Goal: Navigation & Orientation: Find specific page/section

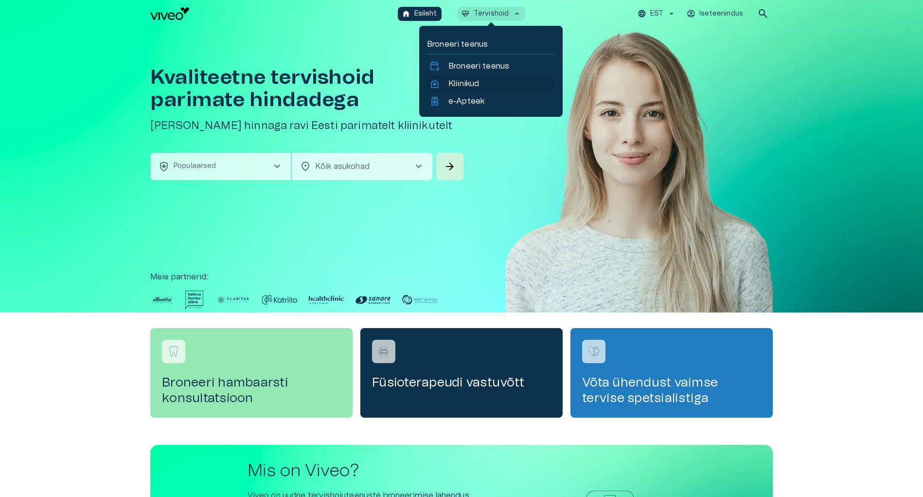
click at [467, 83] on p "Kliinikud" at bounding box center [463, 84] width 31 height 12
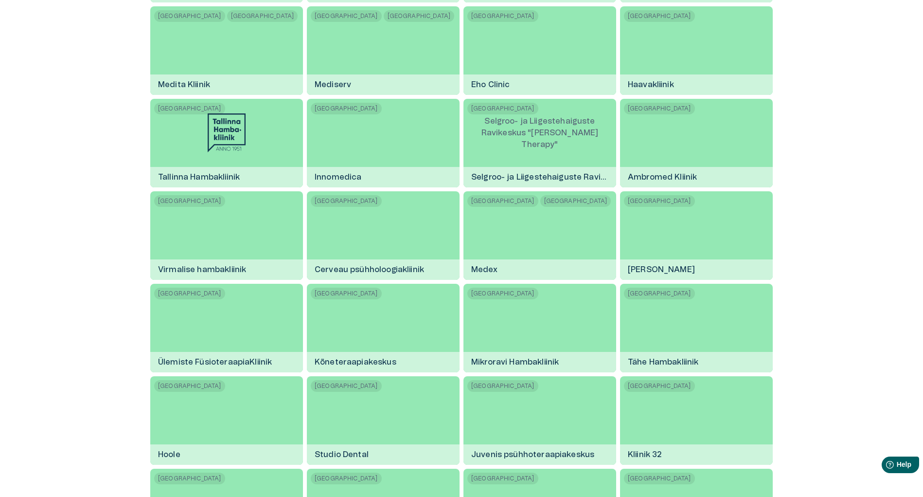
scroll to position [1262, 0]
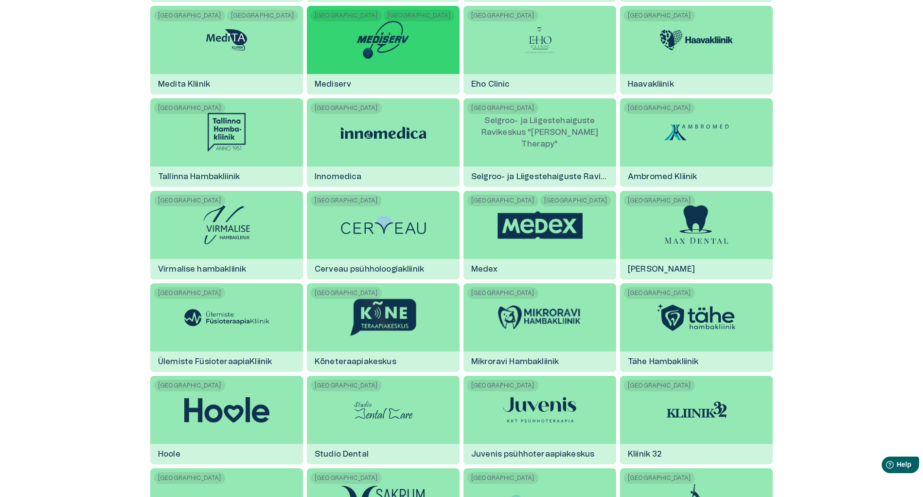
click at [381, 46] on img at bounding box center [383, 39] width 57 height 39
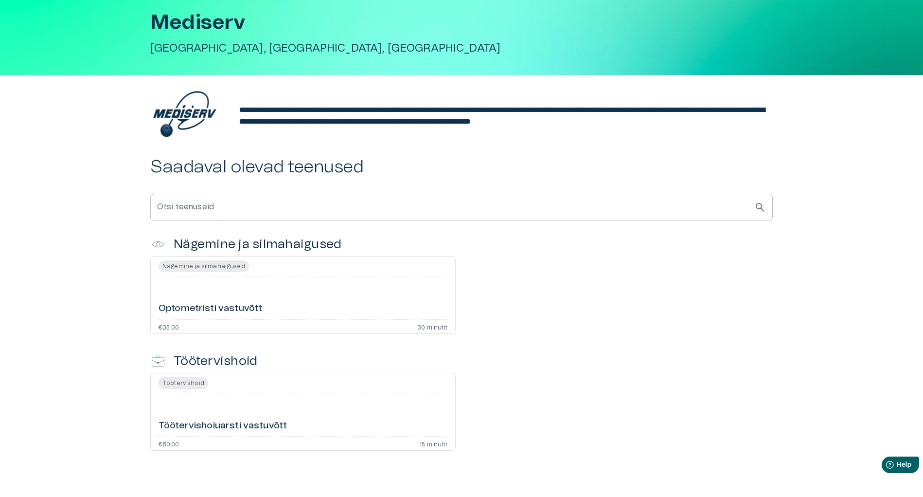
scroll to position [99, 0]
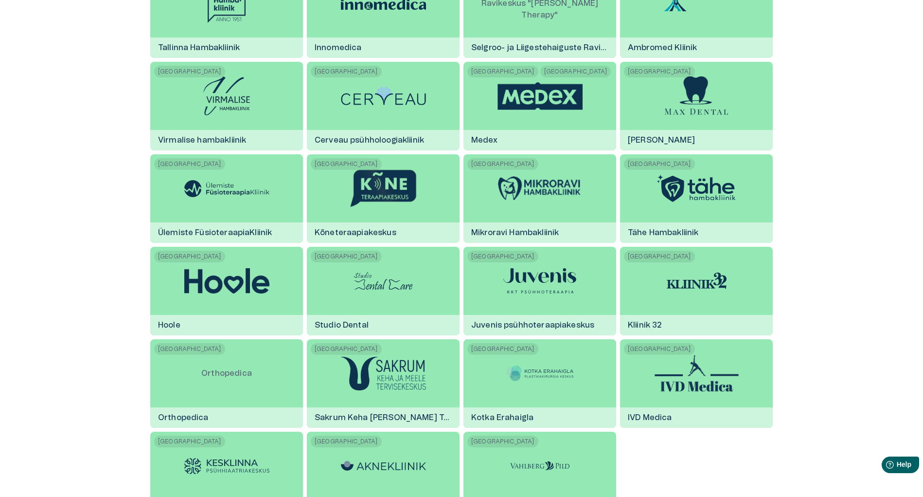
scroll to position [1370, 0]
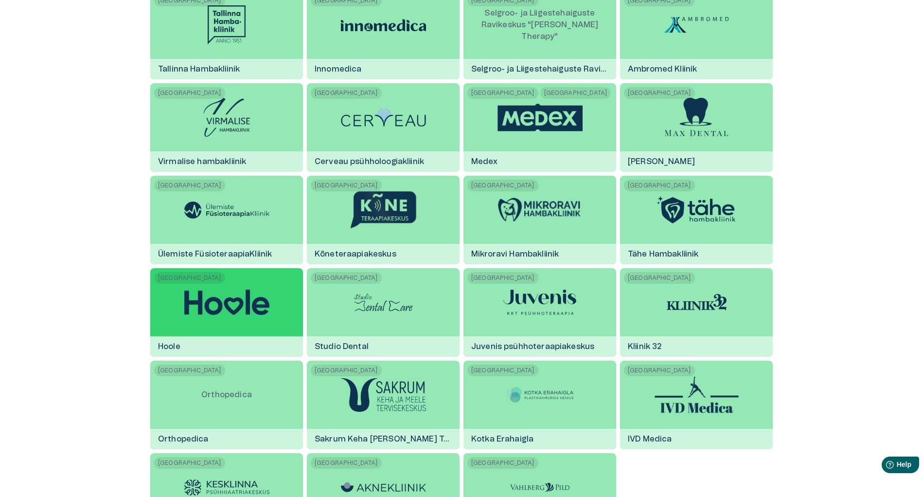
click at [228, 306] on img at bounding box center [226, 301] width 85 height 25
